Goal: Task Accomplishment & Management: Use online tool/utility

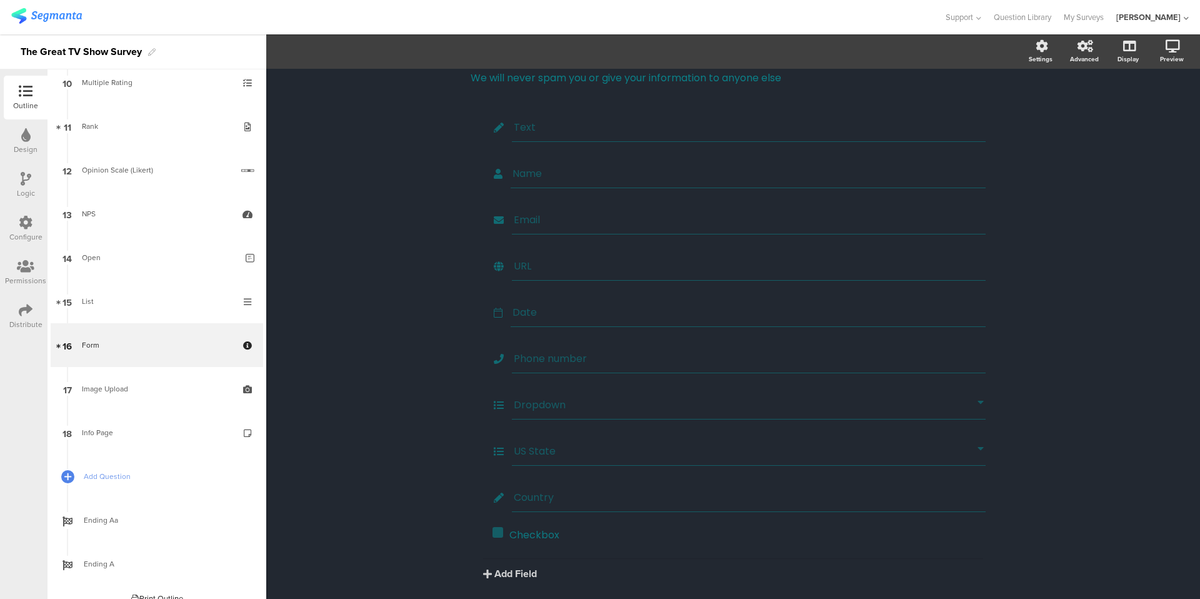
scroll to position [36, 0]
click at [564, 331] on div "Date" at bounding box center [748, 322] width 475 height 29
click at [356, 58] on span "Field options" at bounding box center [331, 51] width 58 height 14
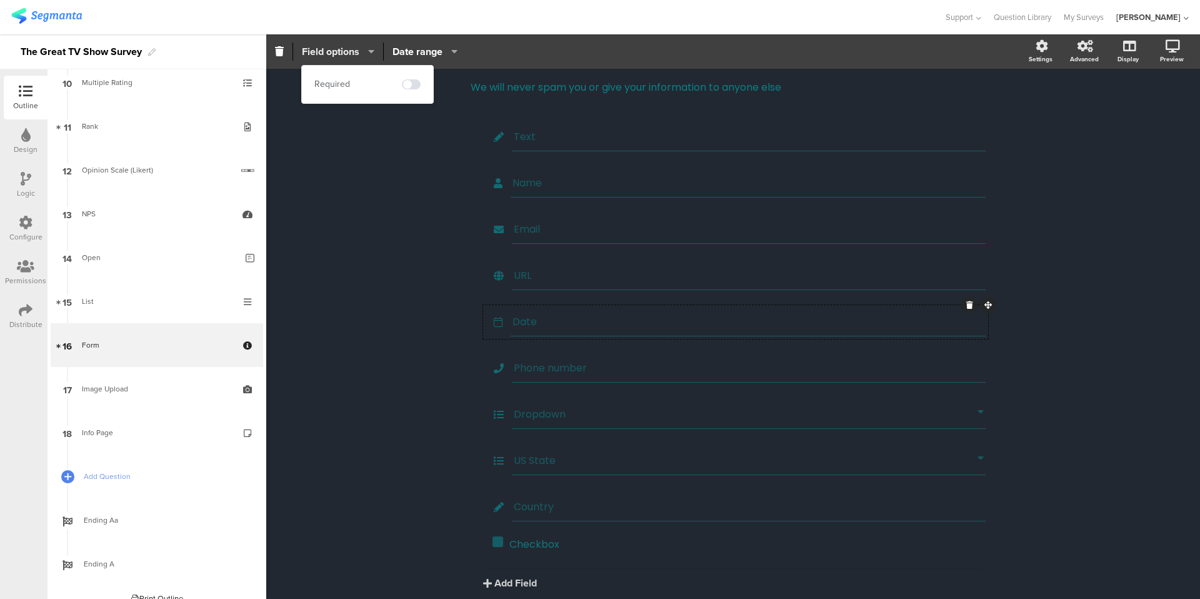
click at [356, 58] on span "Field options" at bounding box center [331, 51] width 58 height 14
click at [423, 54] on span "Date range" at bounding box center [418, 51] width 50 height 14
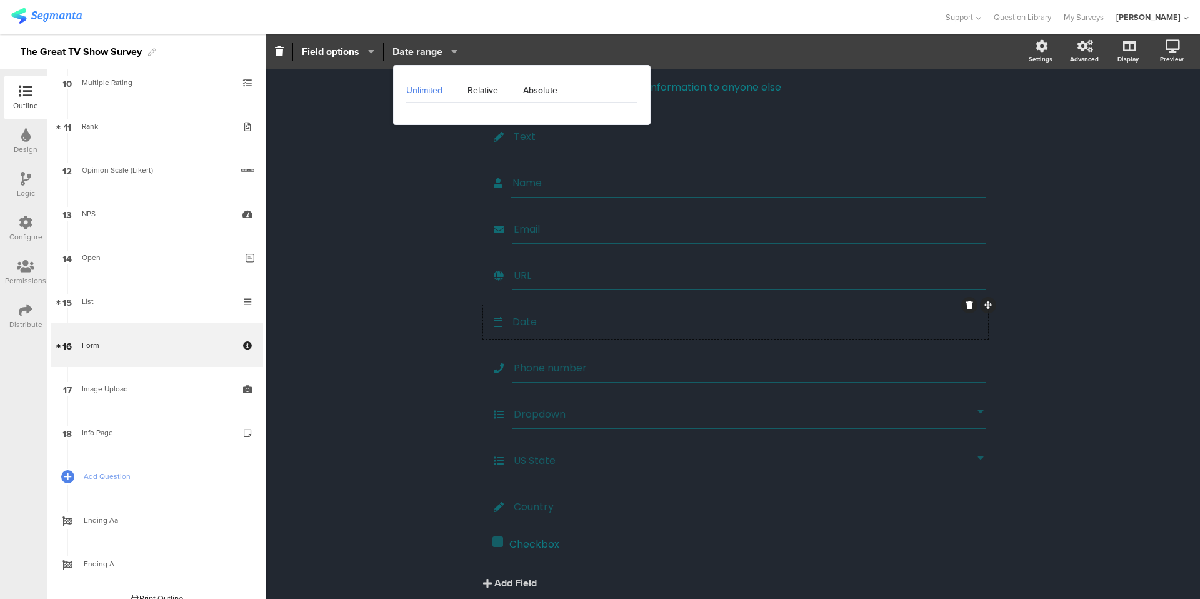
click at [423, 54] on span "Date range" at bounding box center [418, 51] width 50 height 14
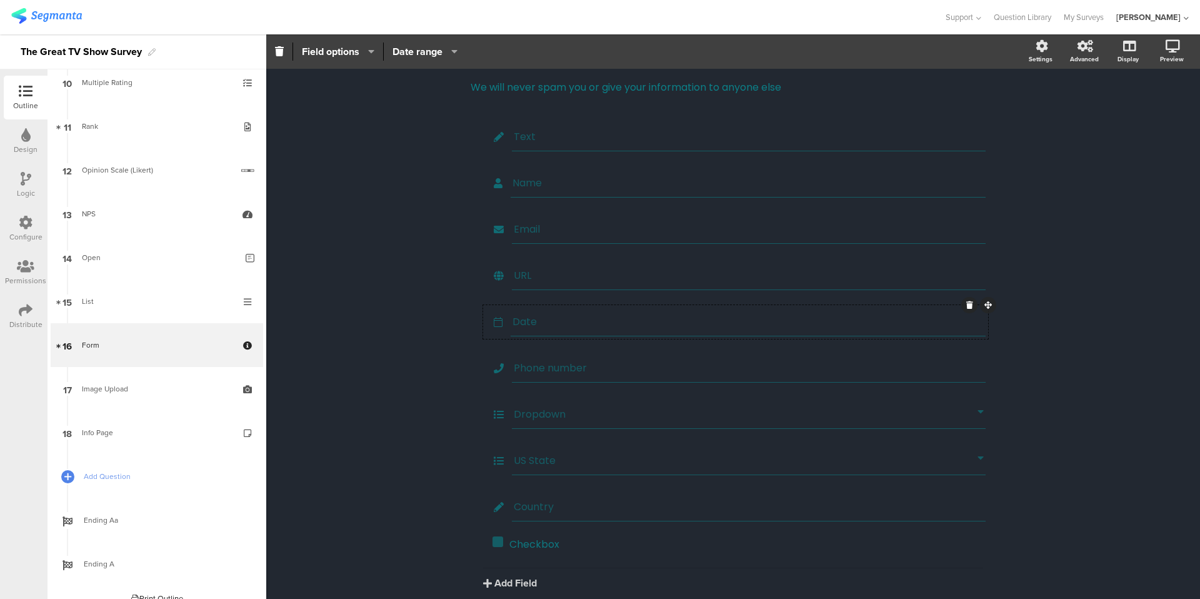
click at [430, 43] on button "Date range" at bounding box center [425, 51] width 66 height 27
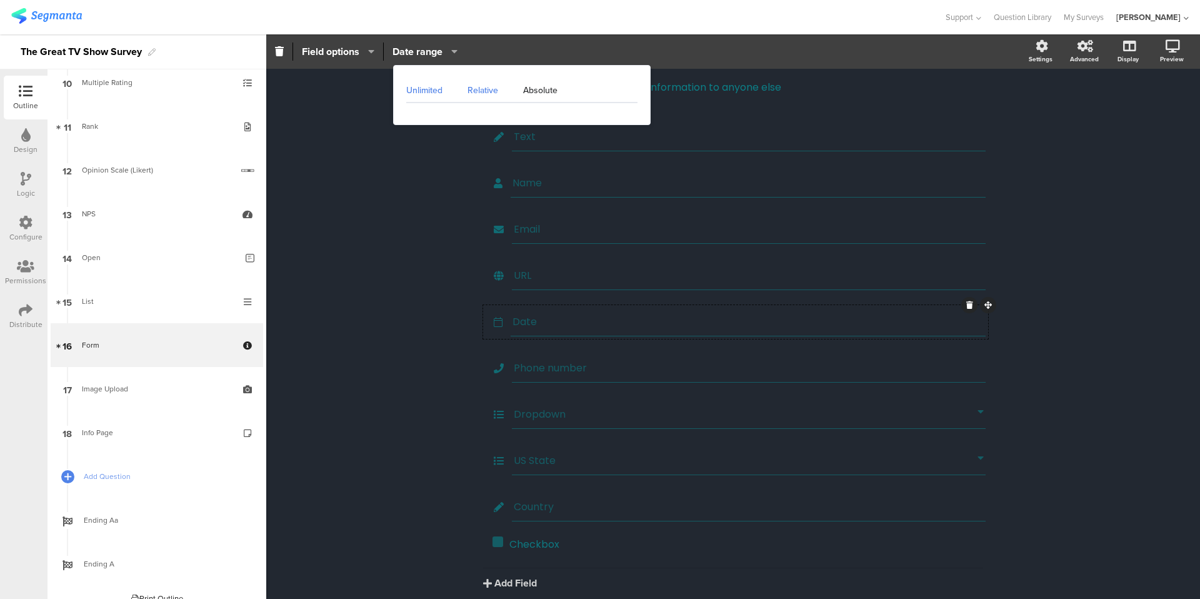
click at [480, 90] on div "Relative" at bounding box center [483, 90] width 56 height 25
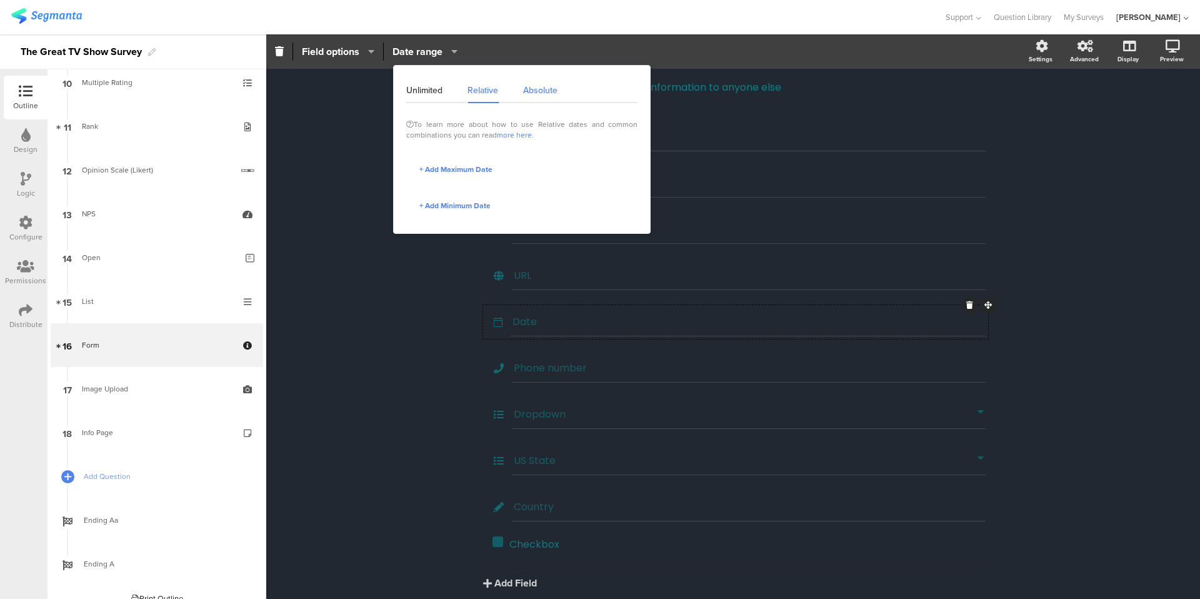
click at [550, 89] on div "Absolute" at bounding box center [534, 90] width 47 height 25
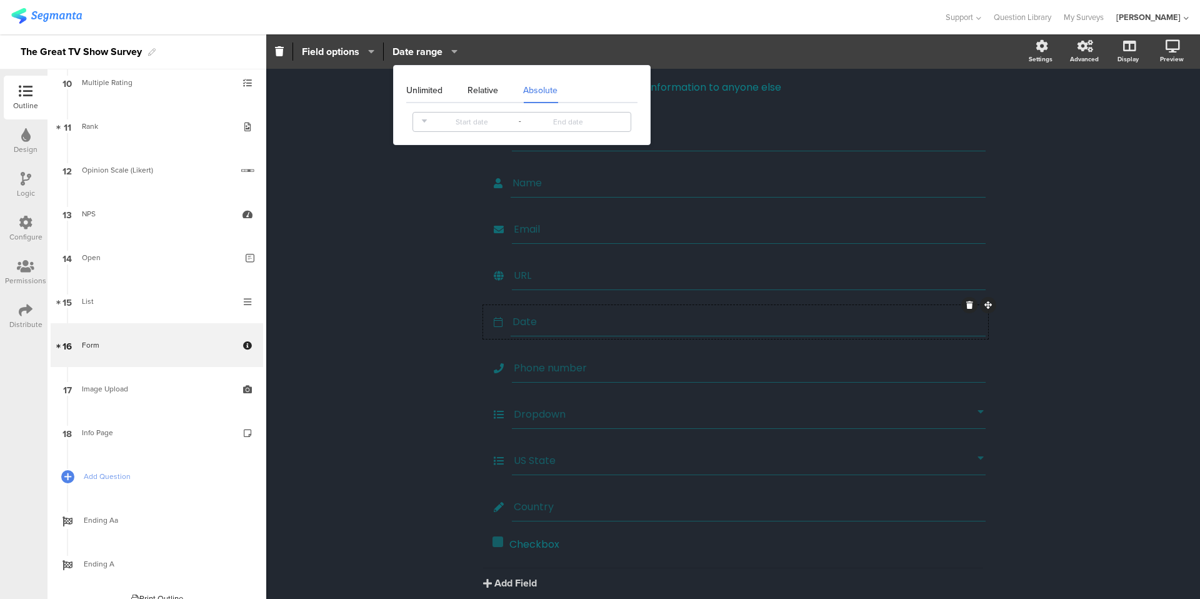
click at [479, 121] on input at bounding box center [472, 121] width 80 height 15
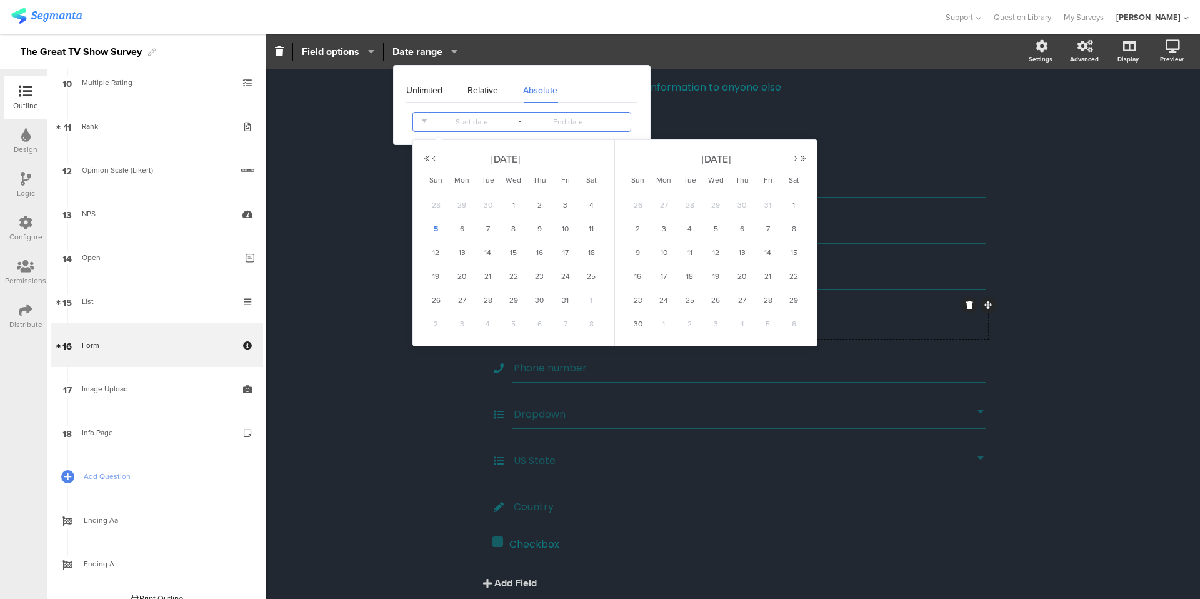
click at [566, 120] on input at bounding box center [568, 121] width 80 height 15
click at [589, 89] on div "Unlimited Relative Absolute" at bounding box center [521, 90] width 231 height 25
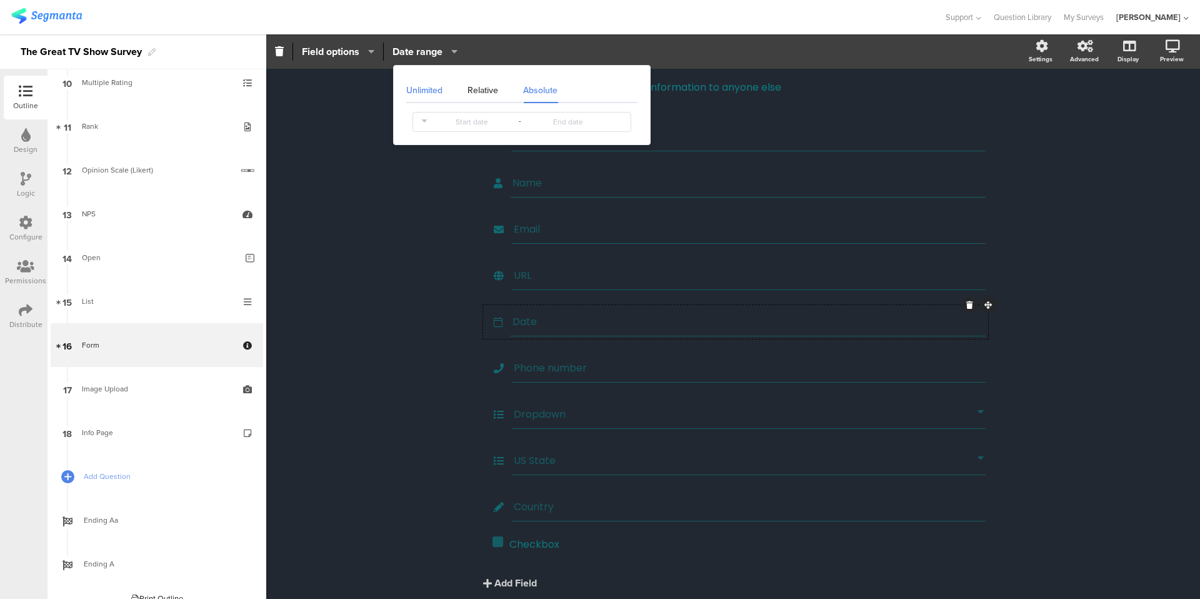
click at [438, 94] on div "Unlimited" at bounding box center [430, 90] width 49 height 25
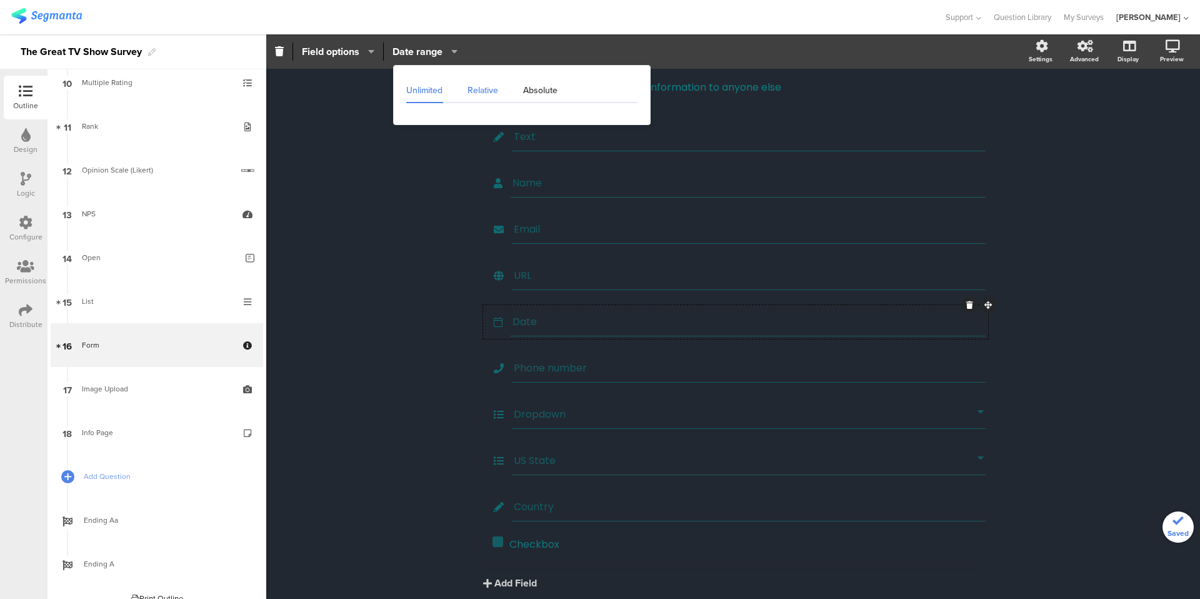
click at [480, 94] on div "Relative" at bounding box center [483, 90] width 56 height 25
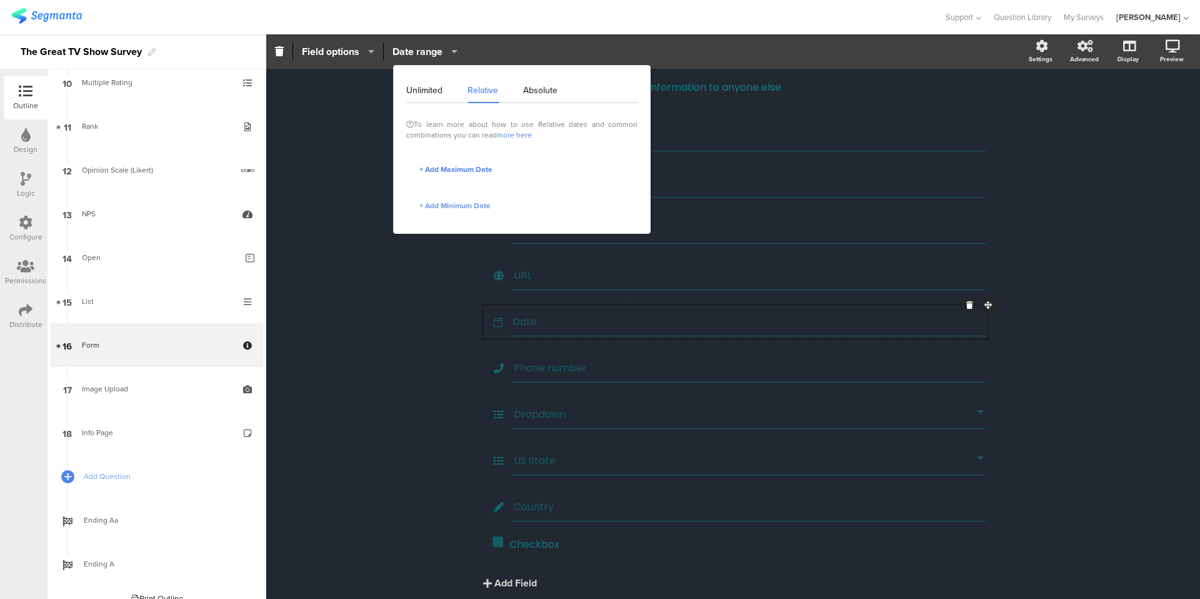
click at [466, 208] on span "+ Add Minimum Date" at bounding box center [455, 205] width 71 height 11
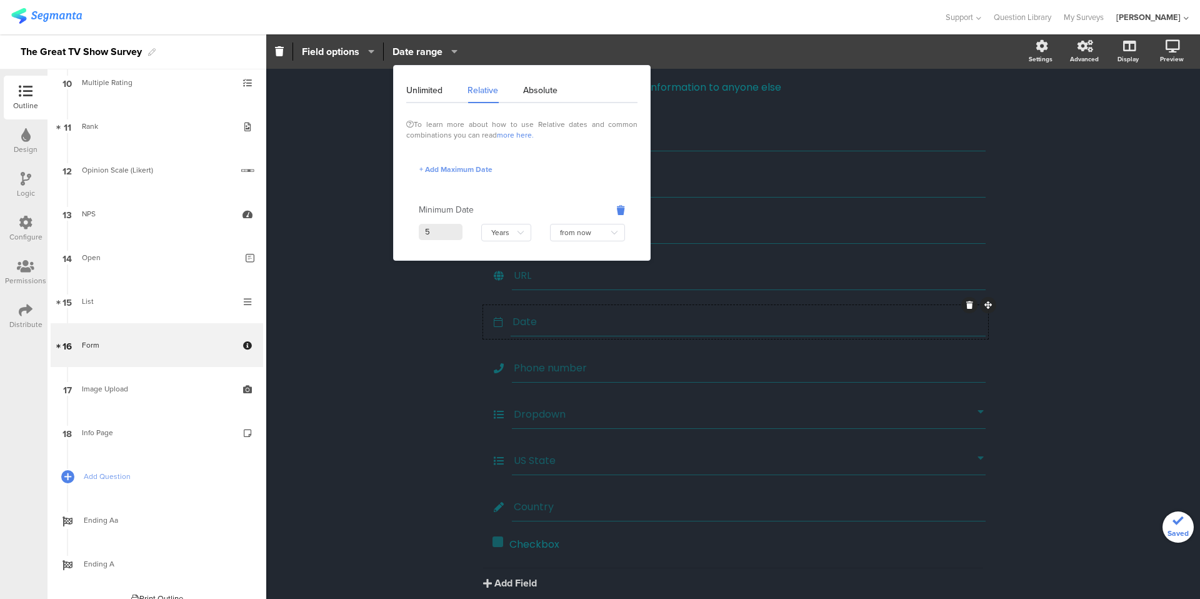
click at [465, 171] on span "+ Add Maximum Date" at bounding box center [456, 169] width 73 height 11
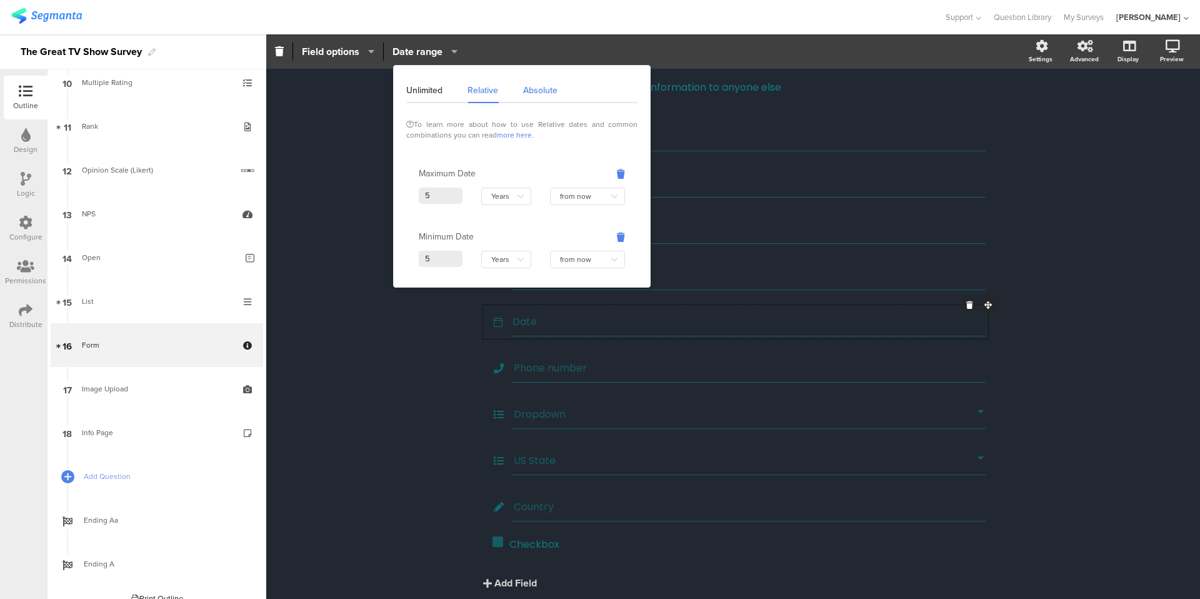
click at [540, 96] on div "Absolute" at bounding box center [534, 90] width 47 height 25
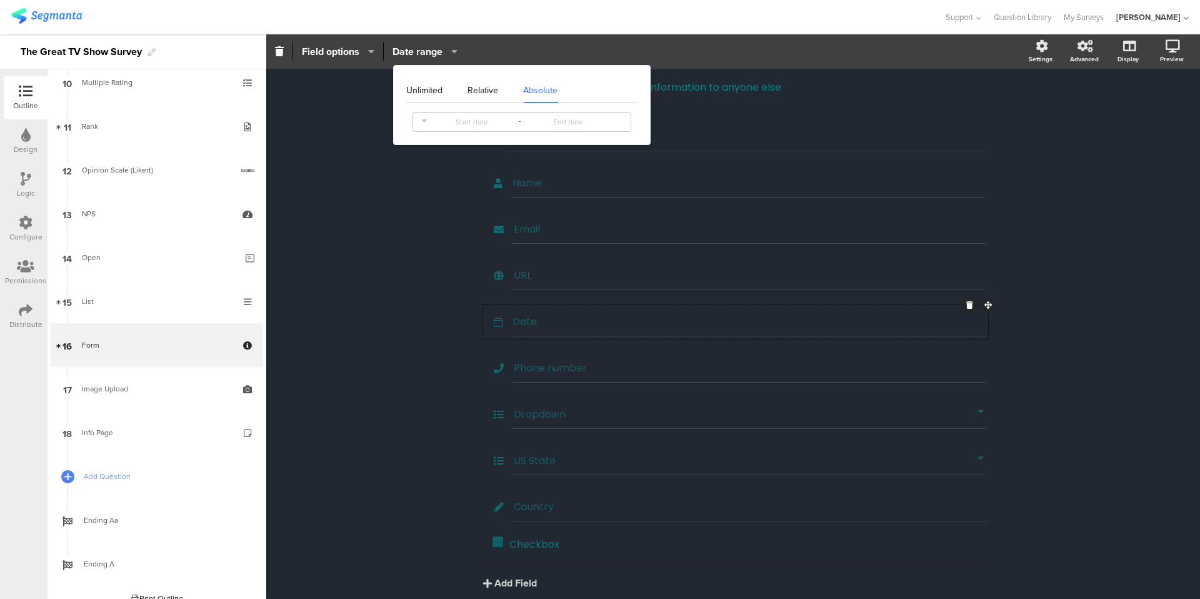
click at [478, 119] on input at bounding box center [472, 121] width 80 height 15
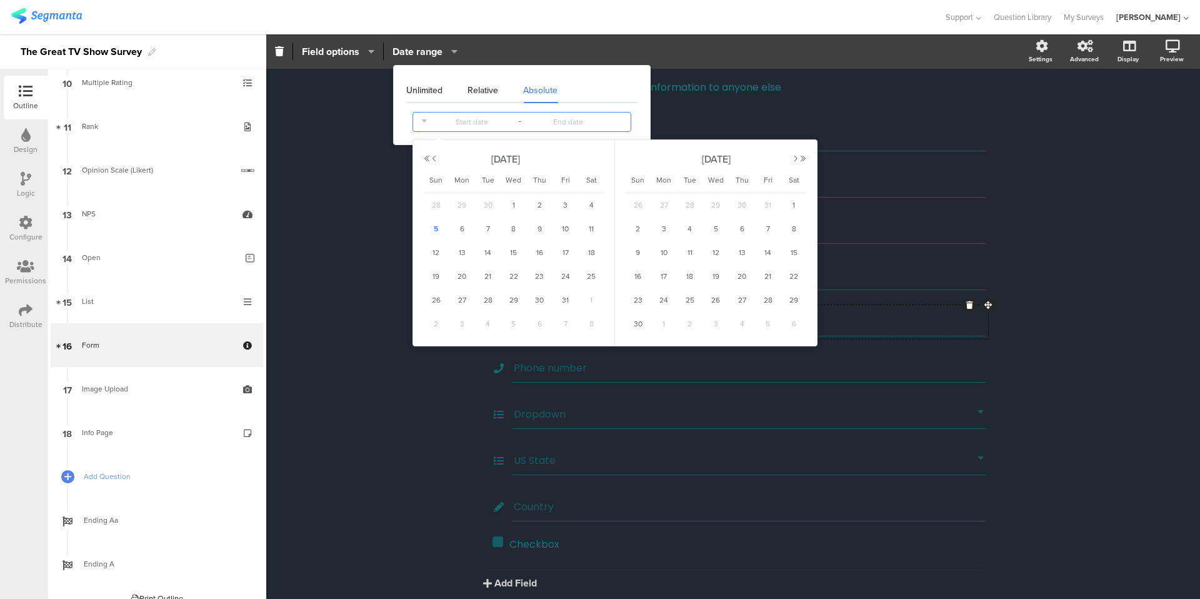
click at [473, 108] on div "Unlimited Relative Absolute -" at bounding box center [521, 105] width 231 height 54
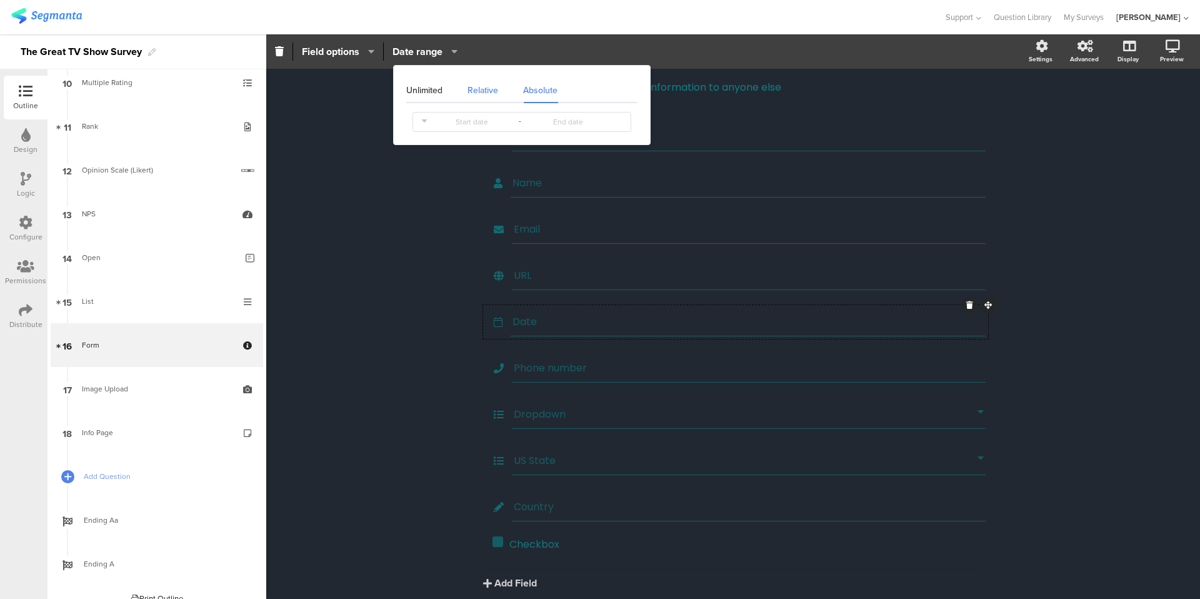
click at [480, 96] on div "Relative" at bounding box center [483, 90] width 56 height 25
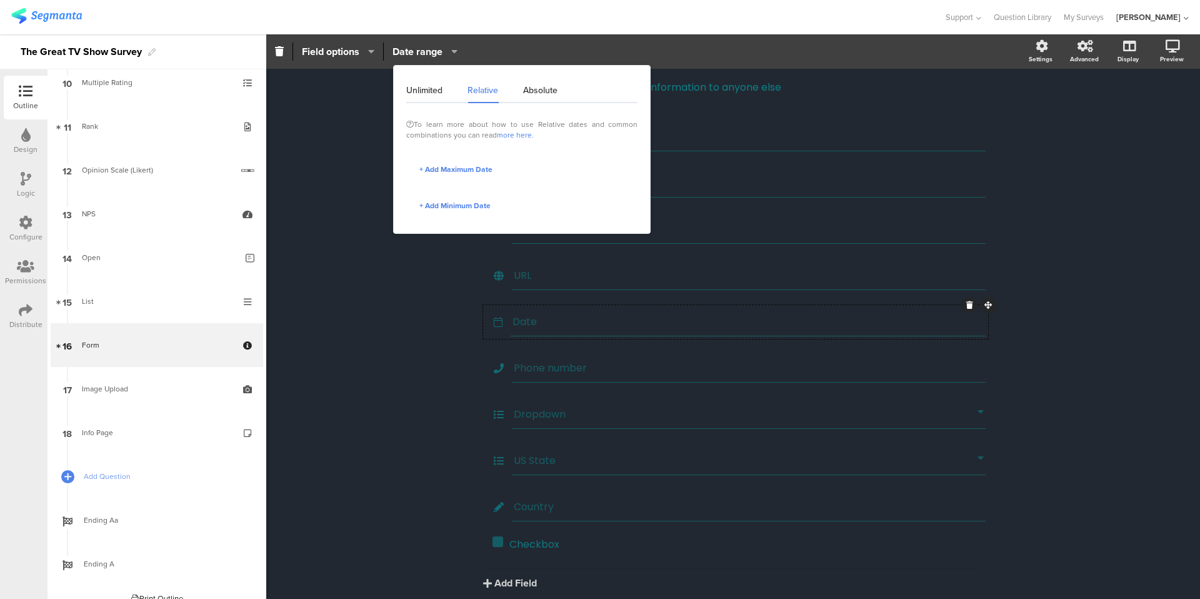
click at [357, 153] on div "Form Form We will never spam you or give your information to anyone else We wil…" at bounding box center [733, 344] width 934 height 623
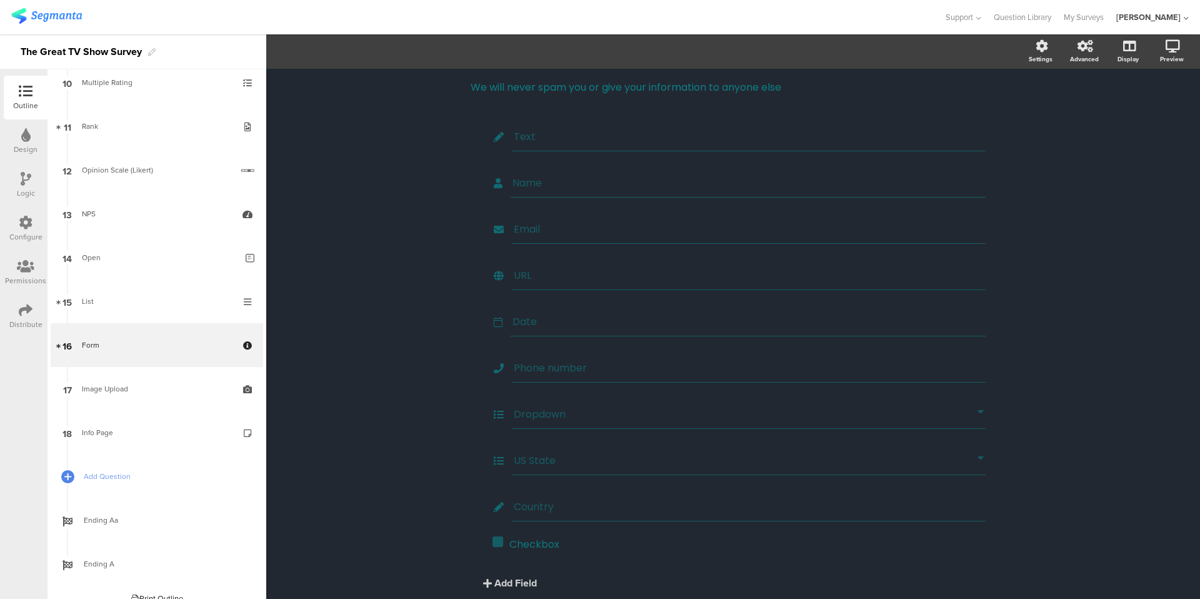
click at [357, 153] on div "Form Form We will never spam you or give your information to anyone else We wil…" at bounding box center [733, 344] width 934 height 623
click at [559, 322] on input "Date" at bounding box center [748, 322] width 471 height 16
click at [430, 56] on span "Date range" at bounding box center [418, 51] width 50 height 14
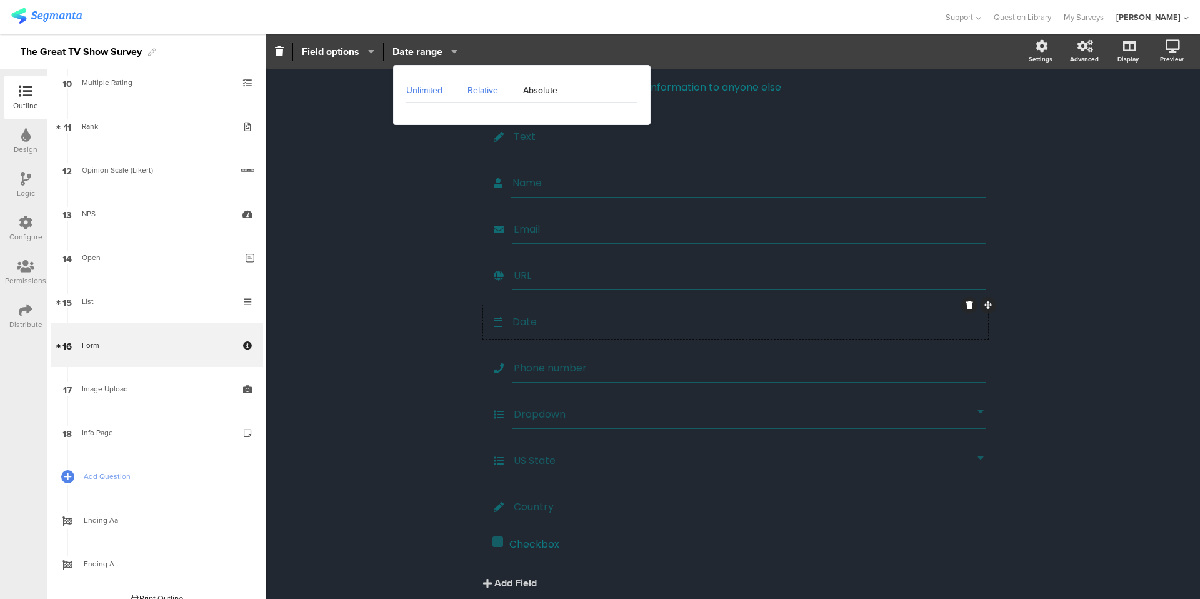
click at [476, 81] on div "Relative" at bounding box center [483, 90] width 56 height 25
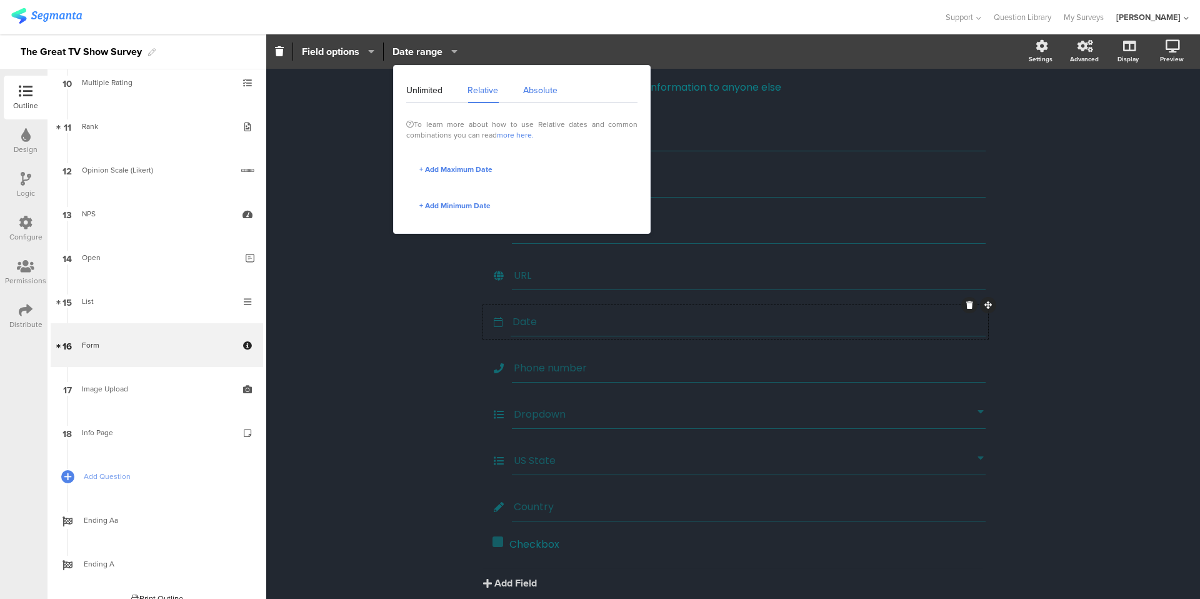
click at [546, 101] on div "Absolute" at bounding box center [534, 90] width 47 height 25
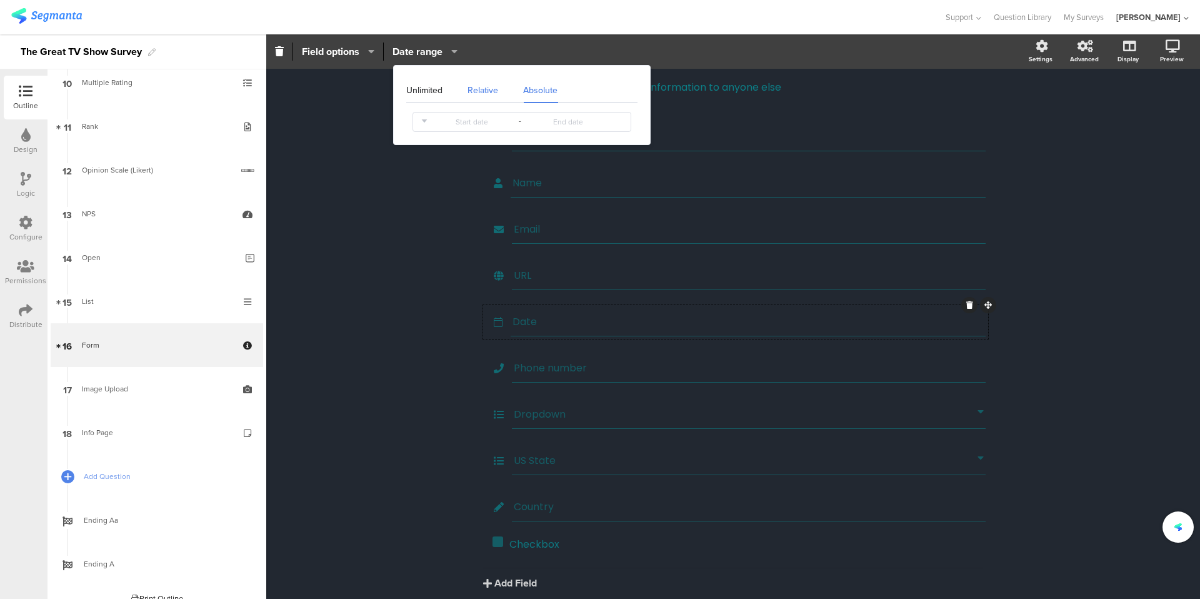
click at [483, 98] on div "Relative" at bounding box center [483, 90] width 56 height 25
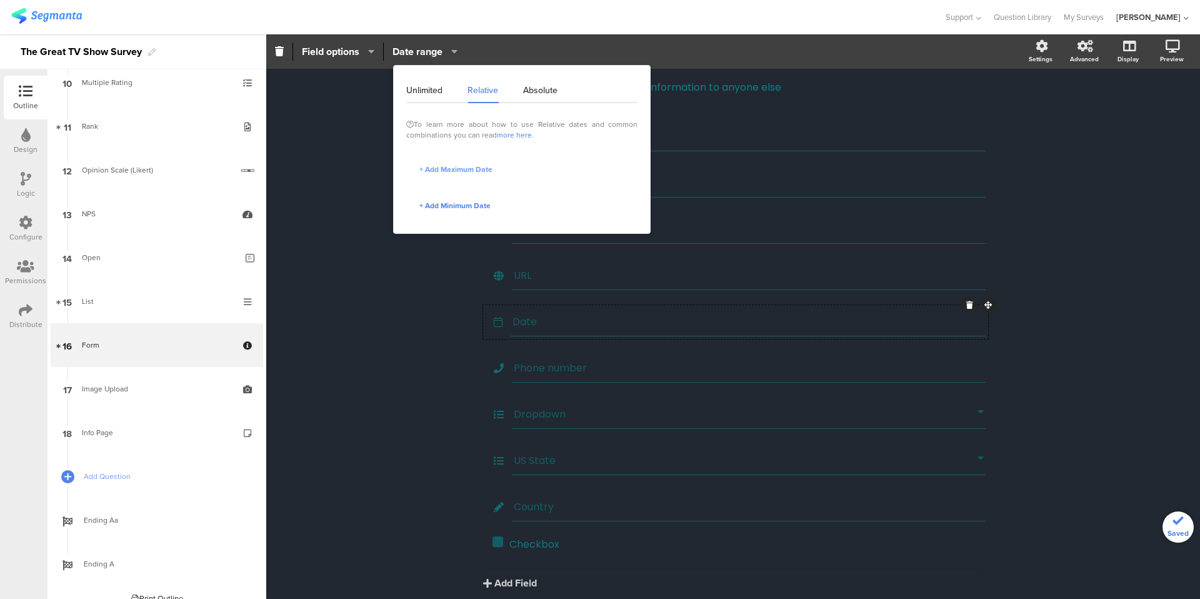
click at [469, 177] on button "+ Add Maximum Date" at bounding box center [456, 170] width 74 height 18
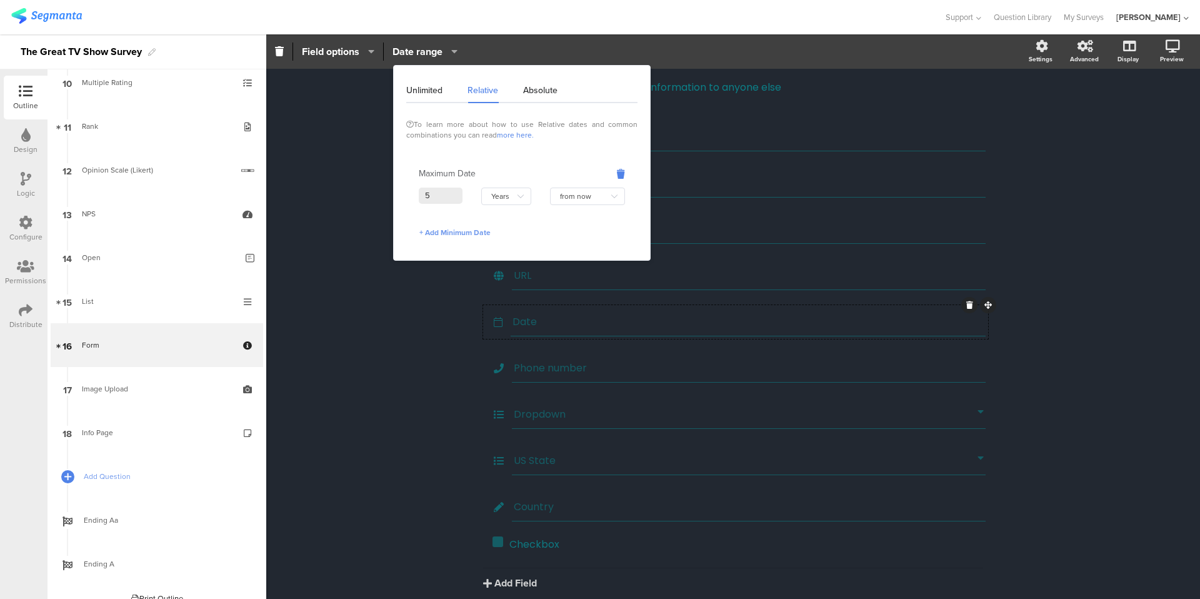
click at [479, 229] on span "+ Add Minimum Date" at bounding box center [455, 232] width 71 height 11
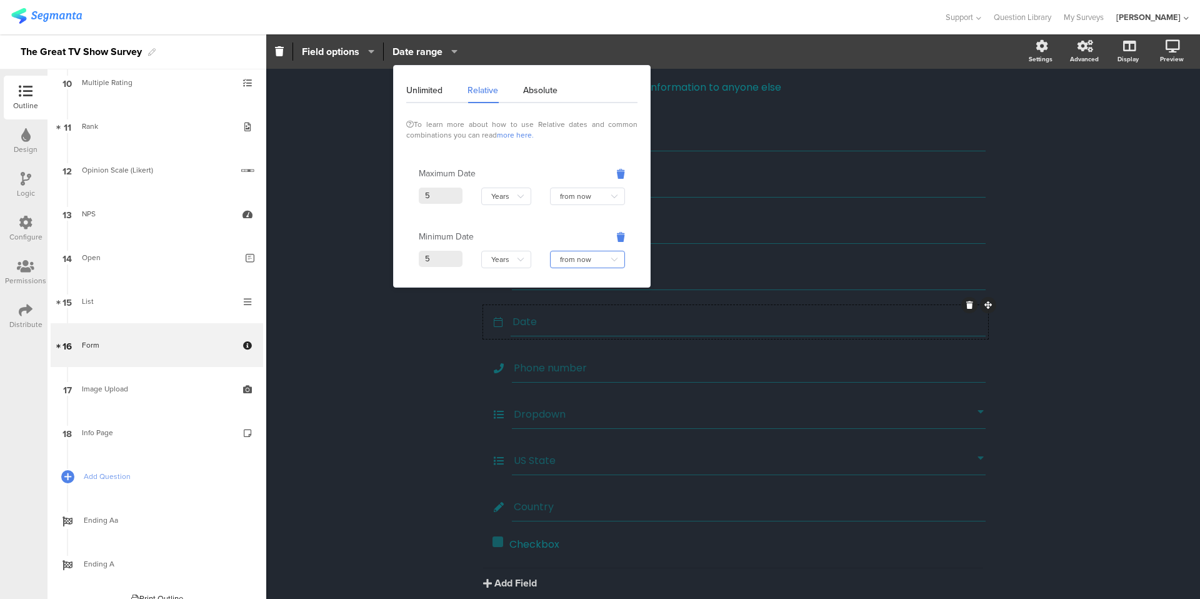
click at [584, 260] on input "from now" at bounding box center [587, 260] width 75 height 18
click at [641, 259] on div "Unlimited Relative Absolute To learn more about how to use Relative dates and c…" at bounding box center [522, 176] width 256 height 221
click at [638, 251] on div "Unlimited Relative Absolute To learn more about how to use Relative dates and c…" at bounding box center [522, 176] width 256 height 221
click at [620, 171] on icon "button" at bounding box center [621, 174] width 8 height 14
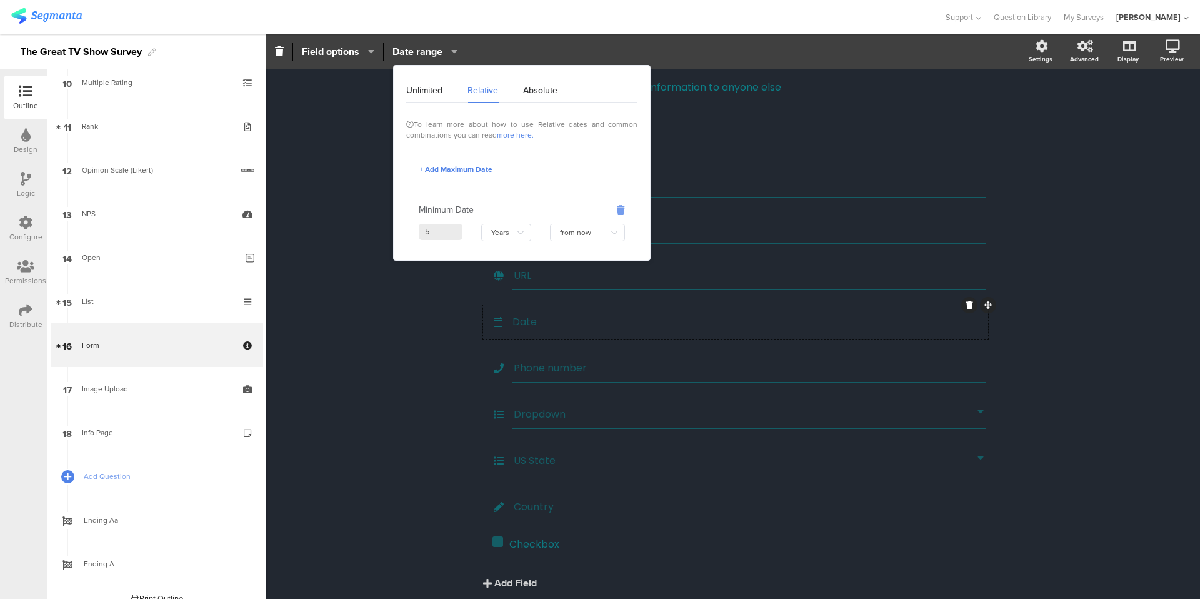
click at [623, 207] on icon "button" at bounding box center [621, 210] width 8 height 14
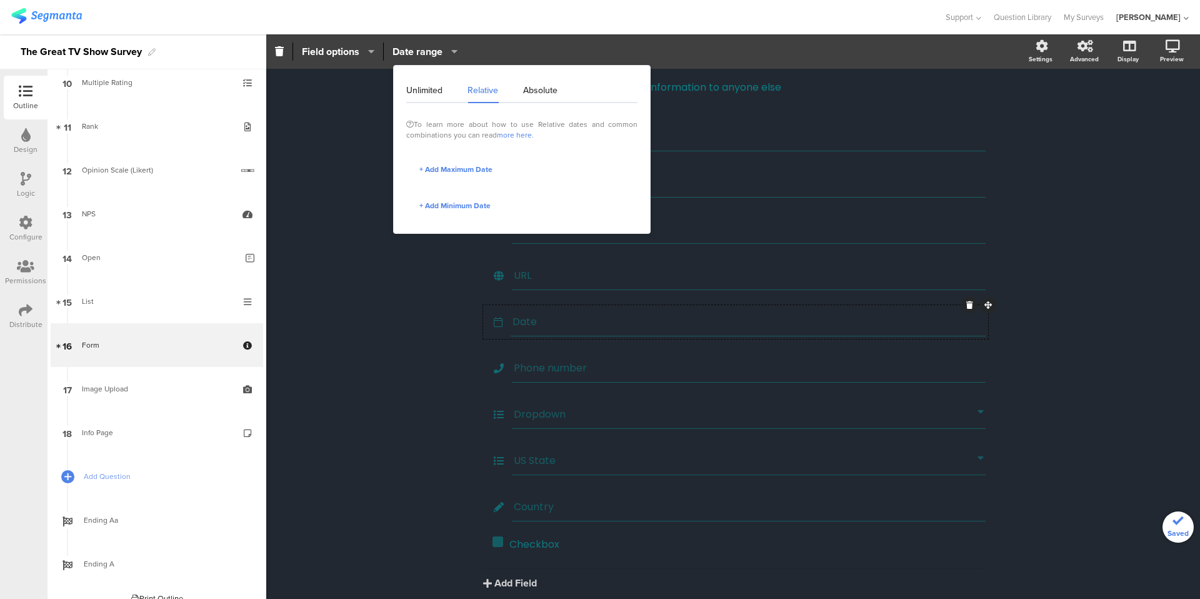
click at [436, 287] on div "Form Form We will never spam you or give your information to anyone else We wil…" at bounding box center [733, 344] width 934 height 623
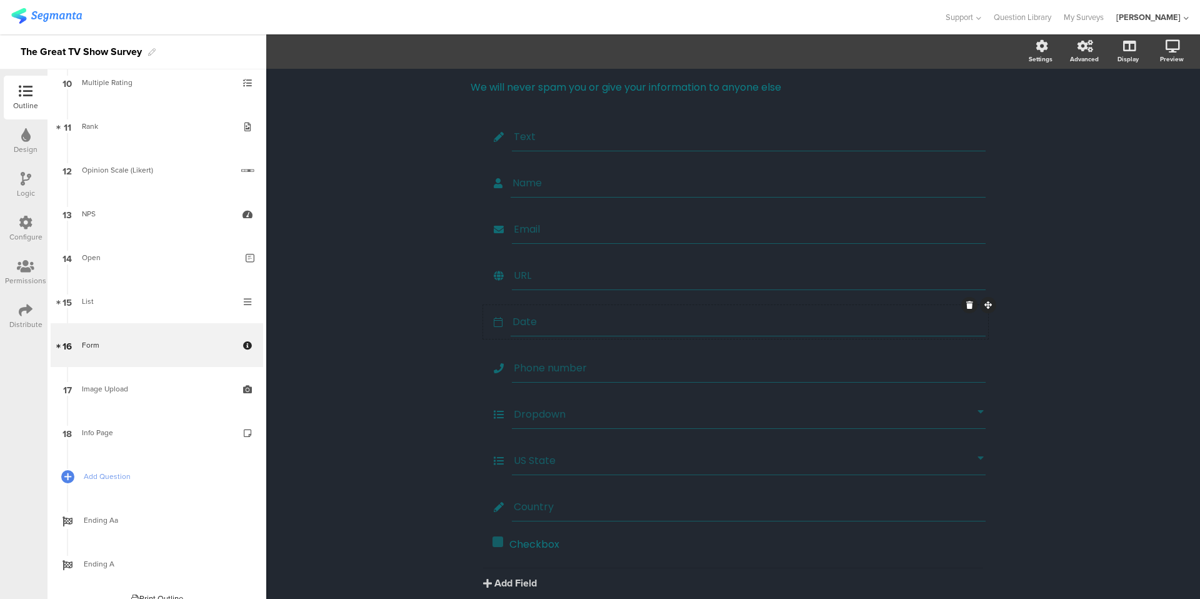
click at [543, 326] on input "Date" at bounding box center [748, 322] width 471 height 16
click at [411, 299] on div "Form Form We will never spam you or give your information to anyone else We wil…" at bounding box center [733, 344] width 934 height 623
click at [549, 416] on input "Dropdown" at bounding box center [746, 414] width 464 height 16
click at [448, 56] on span "Dropdown Choices" at bounding box center [435, 51] width 85 height 14
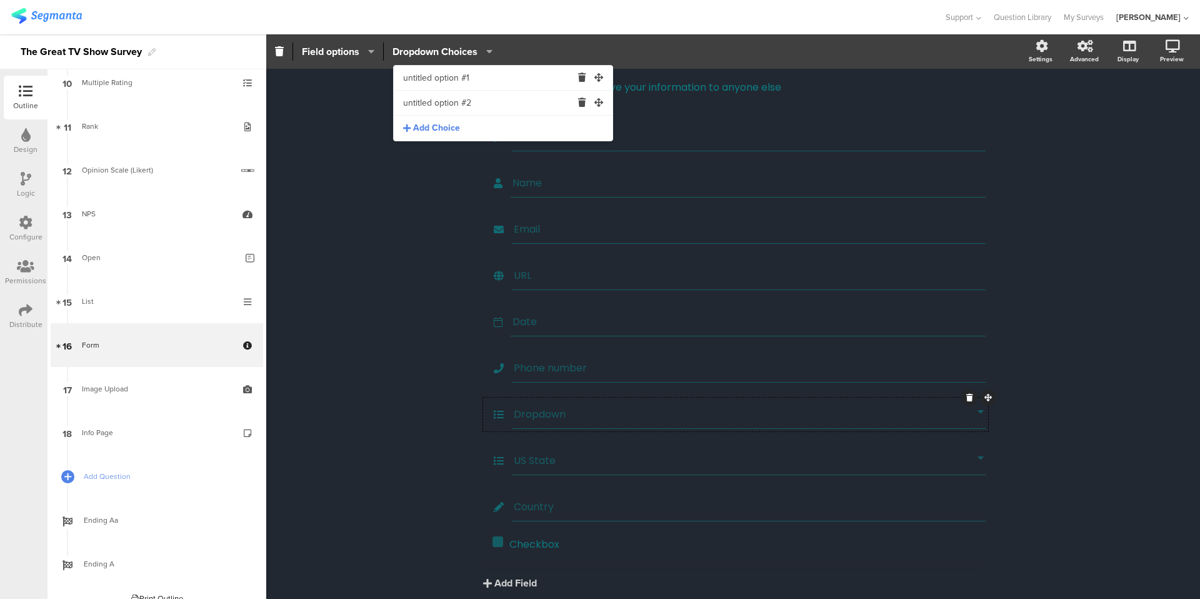
click at [411, 188] on div "Form Form We will never spam you or give your information to anyone else We wil…" at bounding box center [733, 344] width 934 height 623
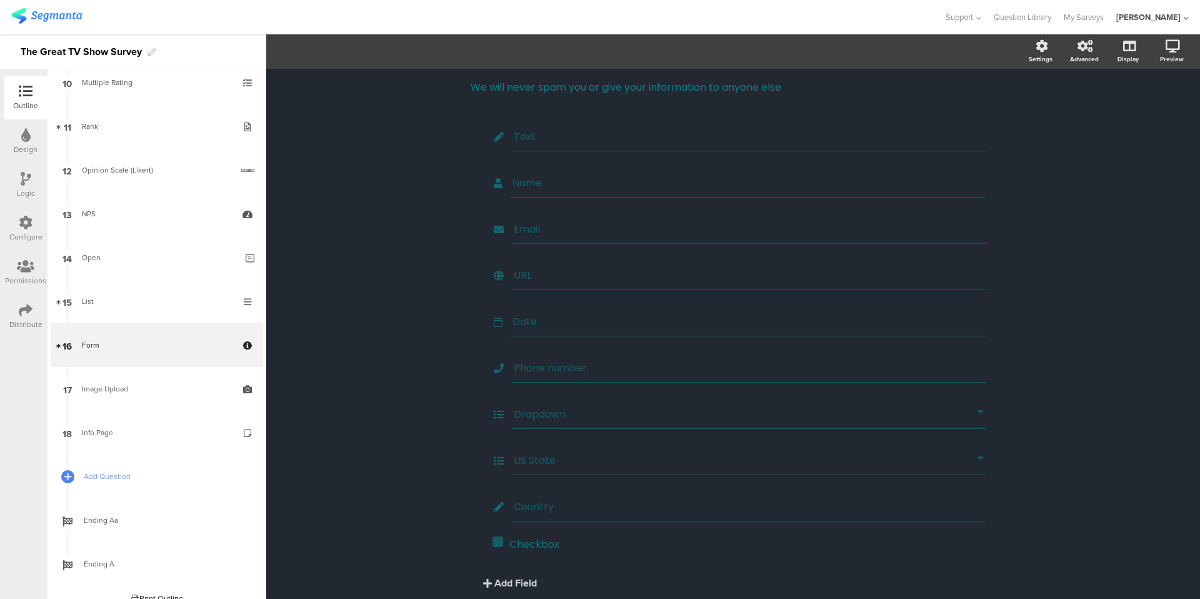
click at [391, 258] on div "Form Form We will never spam you or give your information to anyone else We wil…" at bounding box center [733, 344] width 934 height 623
click at [567, 403] on div "Dropdown" at bounding box center [749, 414] width 474 height 29
click at [425, 51] on span "Dropdown Choices" at bounding box center [435, 51] width 85 height 14
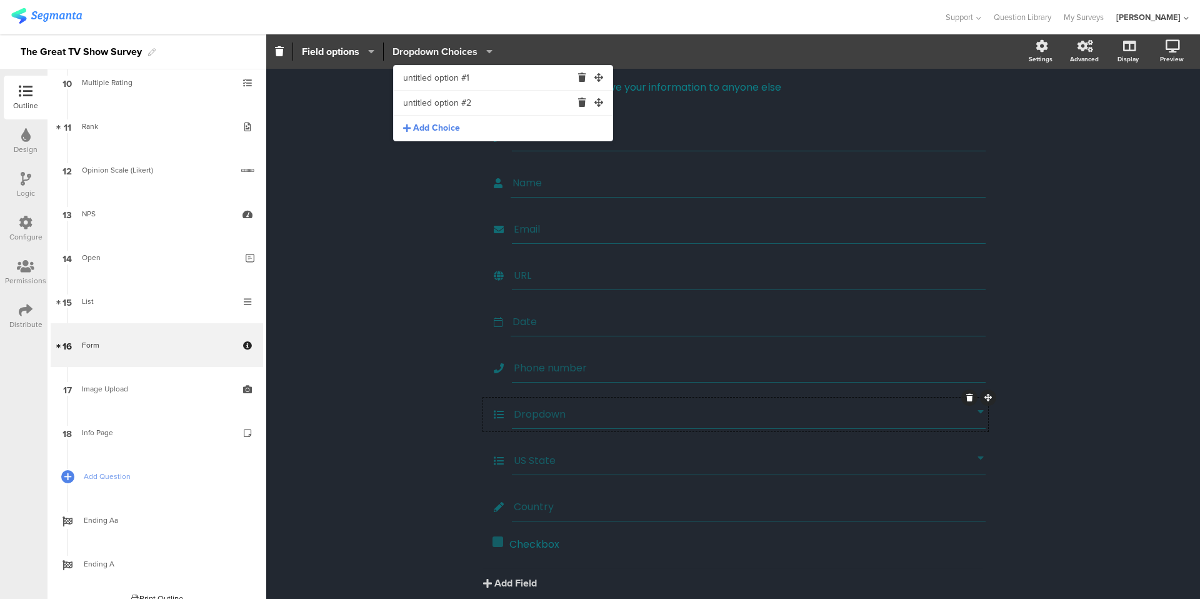
click at [425, 51] on span "Dropdown Choices" at bounding box center [435, 51] width 85 height 14
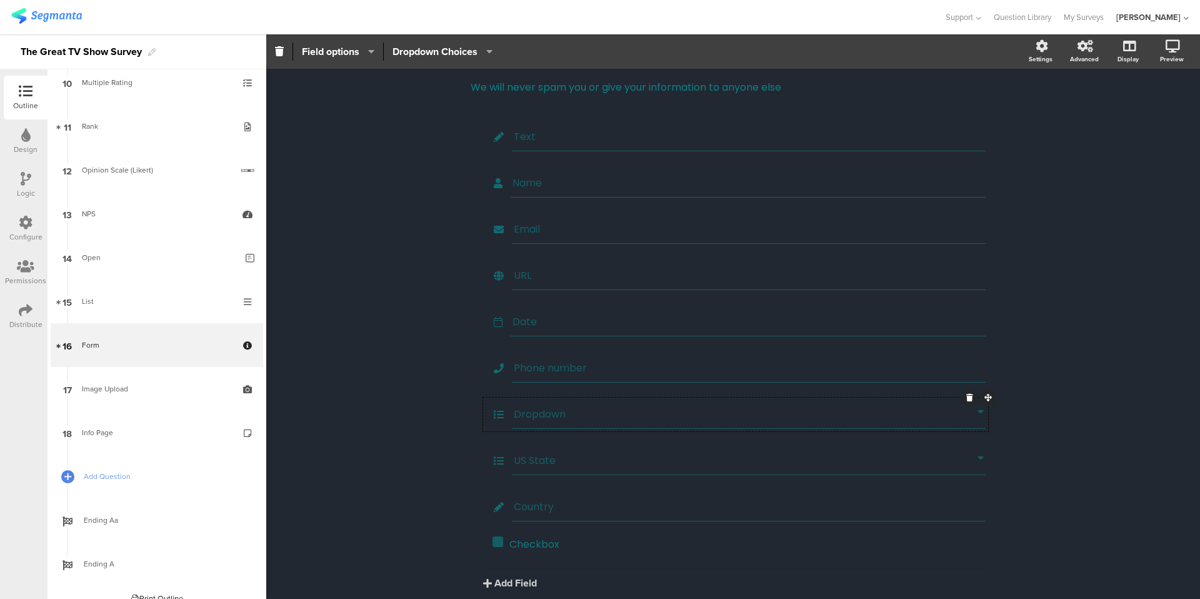
click at [425, 232] on div "Form Form We will never spam you or give your information to anyone else We wil…" at bounding box center [733, 344] width 934 height 623
